Goal: Find specific page/section: Find specific page/section

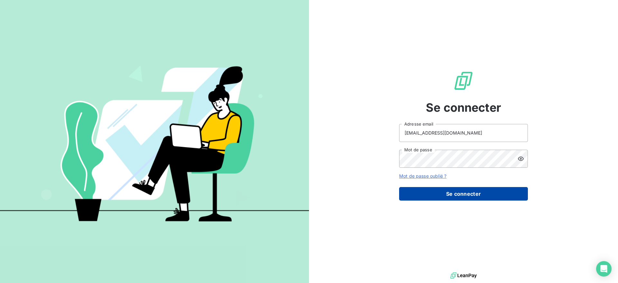
click at [463, 193] on button "Se connecter" at bounding box center [463, 194] width 129 height 14
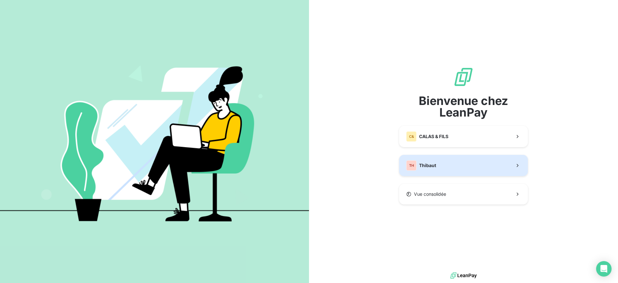
click at [448, 166] on button "TH Thibaut" at bounding box center [463, 165] width 129 height 21
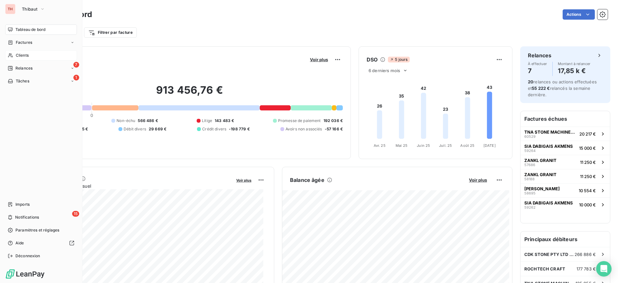
click at [24, 55] on span "Clients" at bounding box center [22, 56] width 13 height 6
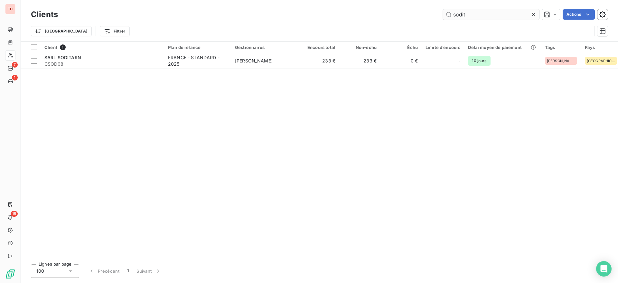
drag, startPoint x: 471, startPoint y: 13, endPoint x: 445, endPoint y: 13, distance: 26.4
click at [445, 13] on input "sodit" at bounding box center [491, 14] width 97 height 10
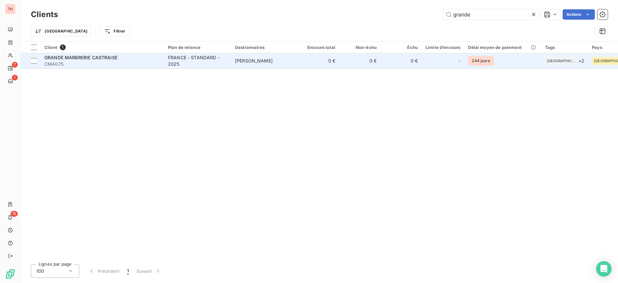
type input "grande"
click at [132, 63] on span "CMA075" at bounding box center [102, 64] width 116 height 6
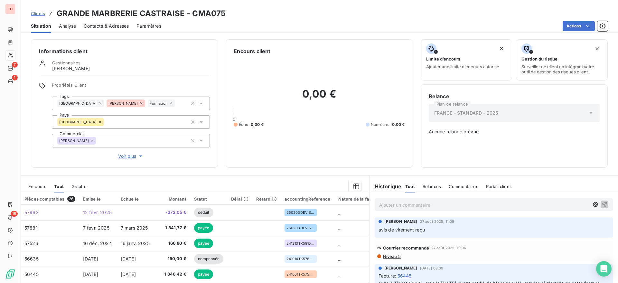
click at [39, 186] on span "En cours" at bounding box center [37, 186] width 18 height 5
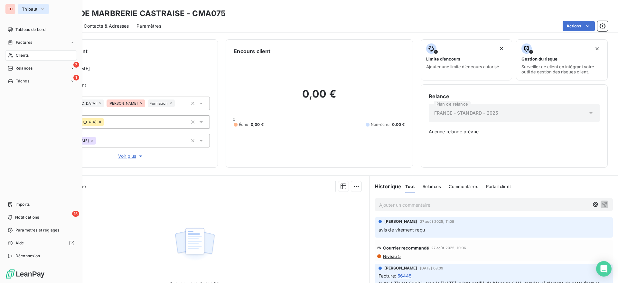
click at [26, 8] on span "Thibaut" at bounding box center [29, 8] width 15 height 5
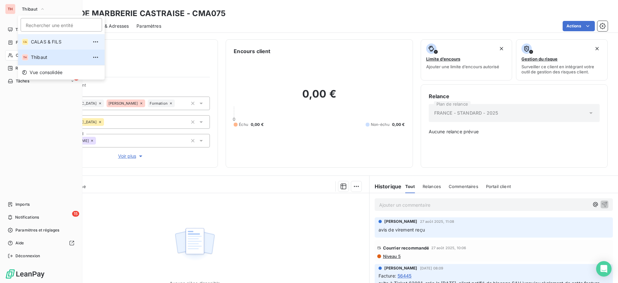
click at [42, 42] on span "CALAS & FILS" at bounding box center [59, 42] width 57 height 6
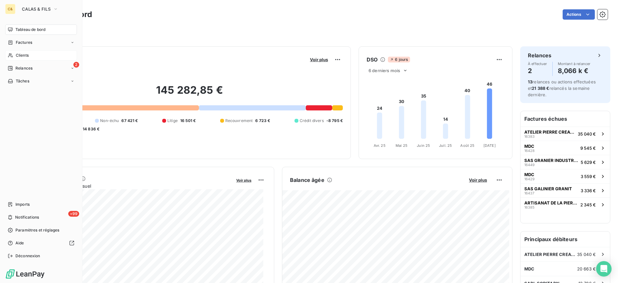
click at [22, 53] on span "Clients" at bounding box center [22, 56] width 13 height 6
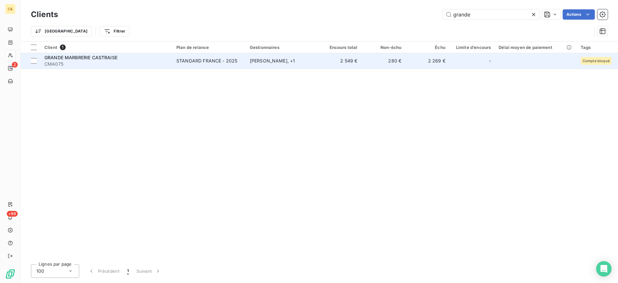
click at [108, 59] on span "GRANDE MARBRERIE CASTRAISE" at bounding box center [80, 57] width 73 height 5
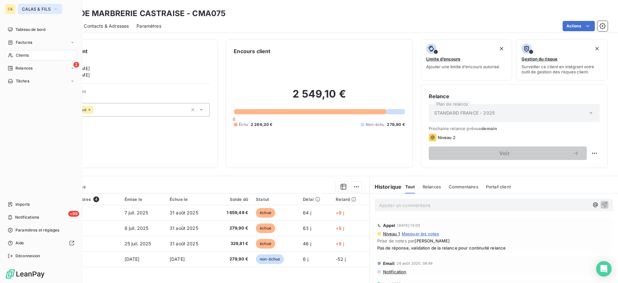
click at [37, 9] on span "CALAS & FILS" at bounding box center [36, 8] width 29 height 5
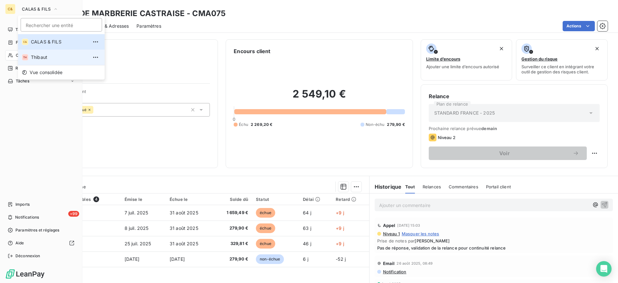
click at [38, 56] on span "Thibaut" at bounding box center [59, 57] width 57 height 6
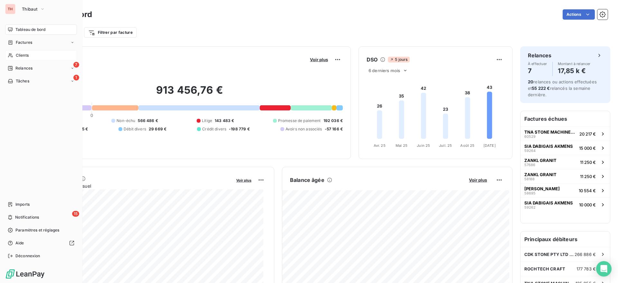
click at [22, 56] on span "Clients" at bounding box center [22, 56] width 13 height 6
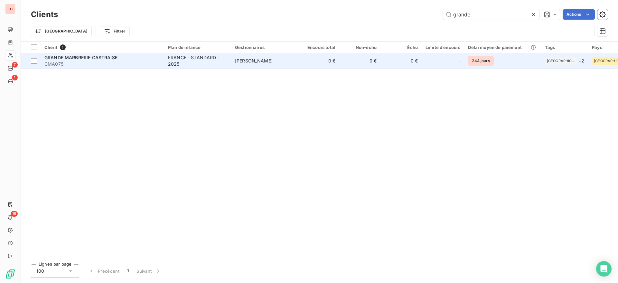
click at [128, 60] on div "GRANDE MARBRERIE CASTRAISE" at bounding box center [102, 57] width 116 height 6
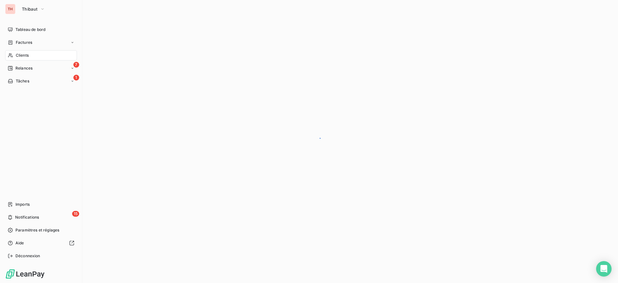
click at [35, 54] on div "Clients" at bounding box center [41, 55] width 72 height 10
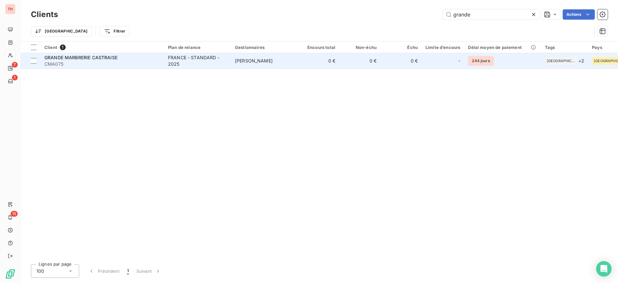
click at [99, 63] on span "CMA075" at bounding box center [102, 64] width 116 height 6
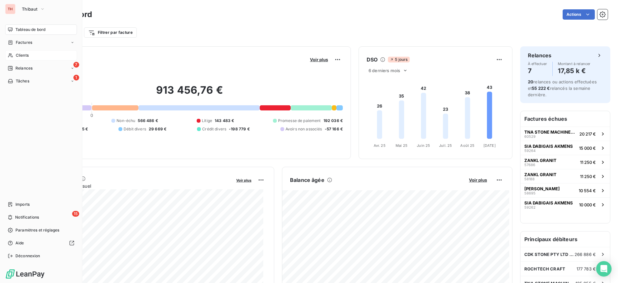
click at [23, 55] on span "Clients" at bounding box center [22, 56] width 13 height 6
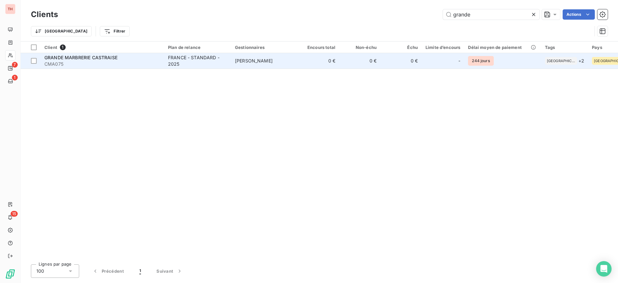
type input "grande"
click at [144, 58] on div "GRANDE MARBRERIE CASTRAISE" at bounding box center [102, 57] width 116 height 6
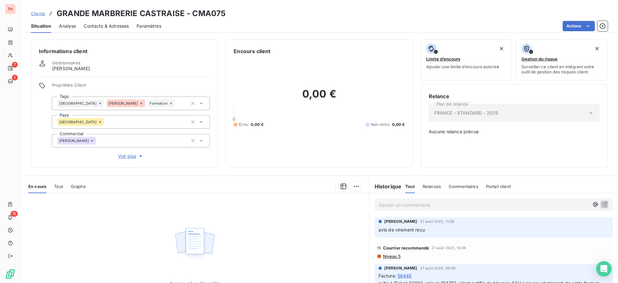
click at [59, 185] on span "Tout" at bounding box center [58, 186] width 9 height 5
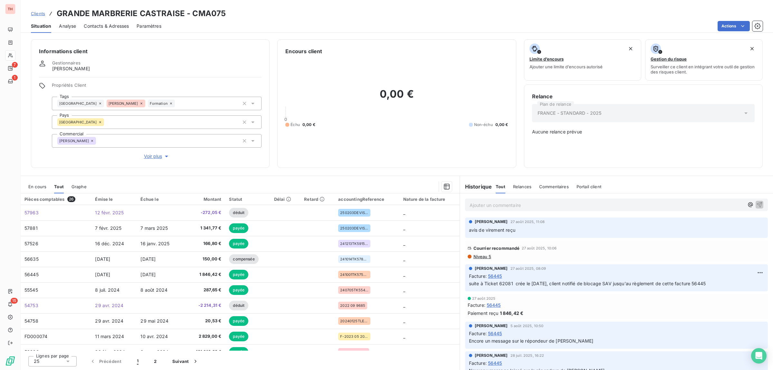
click at [497, 276] on span "56445" at bounding box center [495, 276] width 14 height 7
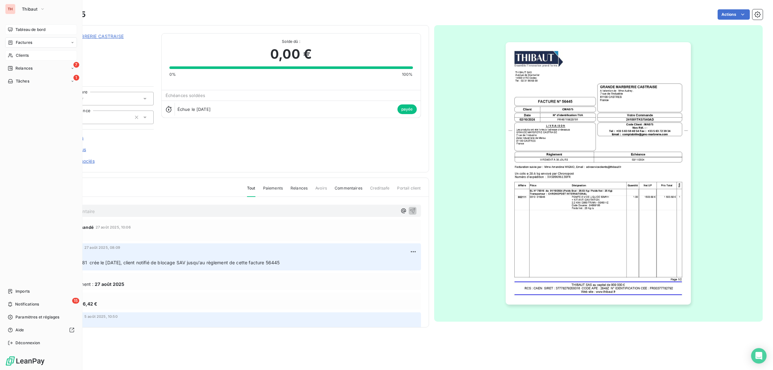
click at [34, 31] on span "Tableau de bord" at bounding box center [30, 30] width 30 height 6
